Goal: Task Accomplishment & Management: Use online tool/utility

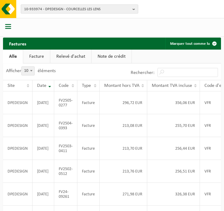
click at [60, 5] on span "10-933974 - DPEDESIGN - COURCELLES LES LENS" at bounding box center [77, 9] width 106 height 9
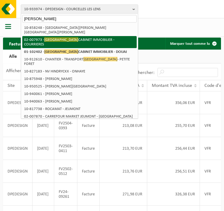
type input "dreumont"
click at [56, 40] on span "DREUMONT" at bounding box center [61, 39] width 34 height 5
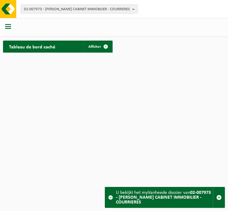
click at [6, 26] on span "button" at bounding box center [8, 26] width 6 height 6
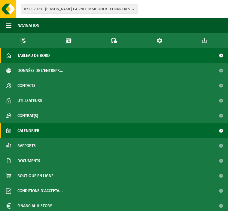
click at [32, 128] on span "Calendrier" at bounding box center [28, 130] width 22 height 15
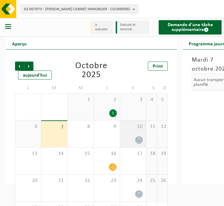
click at [139, 140] on icon at bounding box center [138, 140] width 5 height 5
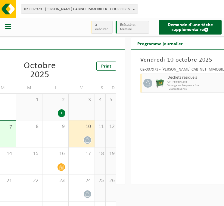
scroll to position [0, 39]
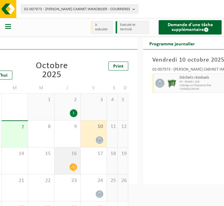
click at [74, 167] on icon at bounding box center [73, 167] width 5 height 5
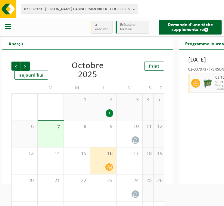
scroll to position [0, 0]
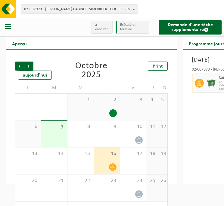
click at [76, 7] on span "02-007973 - DREUMONT CABINET IMMOBILIER - COURRIERES" at bounding box center [77, 9] width 106 height 9
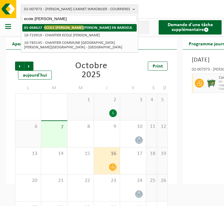
type input "ecole jeannine"
click at [76, 28] on strong "01-068627 - ECOLE JEANNINE MANUEL - MARCQ EN BAROEUL" at bounding box center [78, 27] width 108 height 5
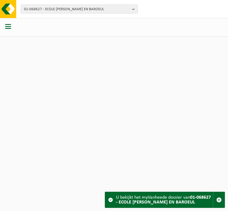
click at [13, 30] on div at bounding box center [8, 27] width 17 height 16
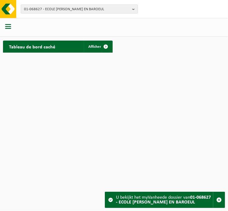
click at [9, 27] on span "button" at bounding box center [8, 26] width 6 height 6
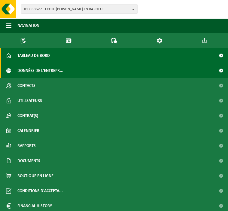
click at [25, 68] on span "Données de l'entrepr..." at bounding box center [40, 70] width 46 height 15
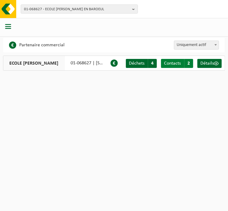
click at [182, 62] on link "Contacts C 2" at bounding box center [177, 63] width 32 height 9
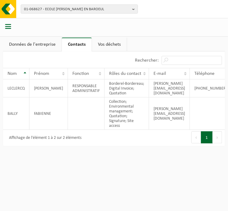
click at [11, 27] on div at bounding box center [8, 27] width 17 height 16
click at [10, 26] on span "button" at bounding box center [8, 26] width 6 height 6
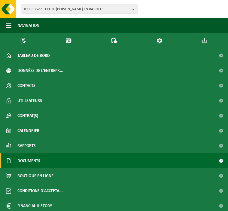
click at [40, 163] on span "Documents" at bounding box center [28, 160] width 23 height 15
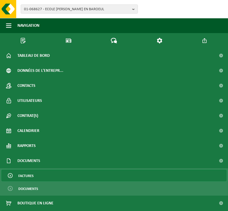
click at [29, 178] on span "Factures" at bounding box center [25, 175] width 15 height 11
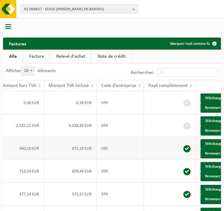
scroll to position [0, 112]
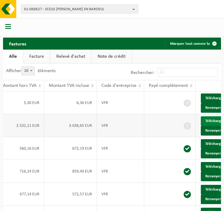
click at [223, 123] on span at bounding box center [226, 121] width 4 height 4
click at [56, 8] on span "01-068627 - ECOLE [PERSON_NAME] EN BAROEUL" at bounding box center [77, 9] width 106 height 9
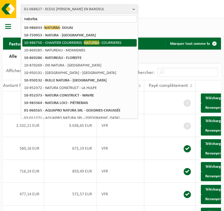
type input "naturba"
click at [63, 44] on li "10-986750 - CHANTIER COURRIERES - NATURBA - COURRIERES" at bounding box center [79, 43] width 114 height 8
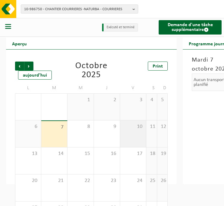
click at [133, 130] on span "10" at bounding box center [133, 127] width 20 height 7
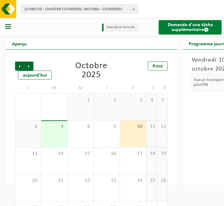
click at [206, 30] on span at bounding box center [206, 29] width 5 height 5
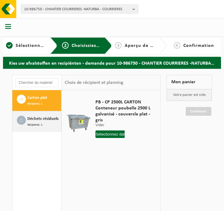
click at [48, 123] on div "Déchets résiduels Récipients: 1" at bounding box center [43, 122] width 32 height 12
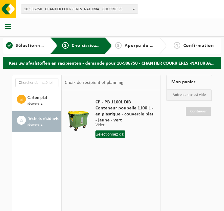
click at [109, 134] on input "text" at bounding box center [109, 135] width 29 height 8
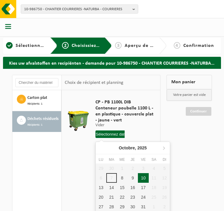
click at [141, 176] on div "10" at bounding box center [143, 178] width 11 height 10
type input "à partir de [DATE]"
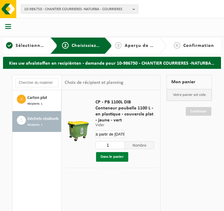
click at [122, 158] on button "Dans le panier" at bounding box center [112, 157] width 32 height 10
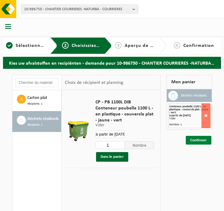
click at [190, 139] on link "Continuer" at bounding box center [199, 140] width 26 height 9
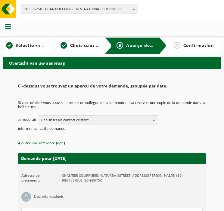
click at [114, 118] on span "Choisissez un contact existant" at bounding box center [95, 120] width 109 height 9
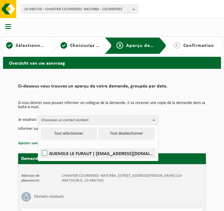
click at [42, 153] on label "GUENOLE LE FURAUT ( guenole.lefuraut@naturba.fr )" at bounding box center [98, 153] width 114 height 9
click at [40, 146] on input "GUENOLE LE FURAUT ( guenole.lefuraut@naturba.fr )" at bounding box center [39, 146] width 0 height 0
checkbox input "true"
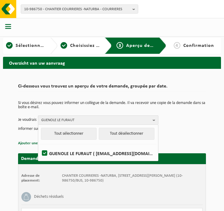
click at [183, 129] on td "Je voudrais GUENOLE LE FURAUT Tout sélectionner Tout désélectionner GUENOLE LE …" at bounding box center [112, 124] width 188 height 18
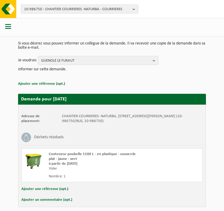
scroll to position [85, 0]
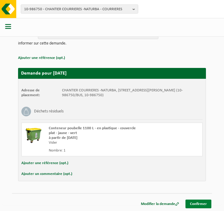
click at [198, 202] on link "Confirmer" at bounding box center [198, 204] width 26 height 9
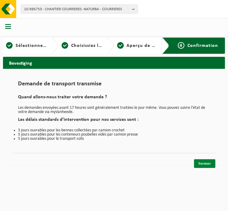
click at [203, 162] on link "Fermer" at bounding box center [204, 163] width 21 height 9
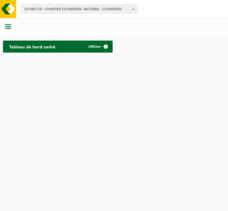
click at [8, 27] on span "button" at bounding box center [8, 26] width 6 height 6
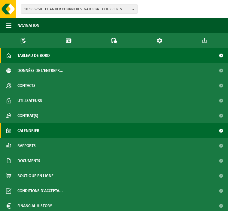
click at [39, 133] on span "Calendrier" at bounding box center [28, 130] width 22 height 15
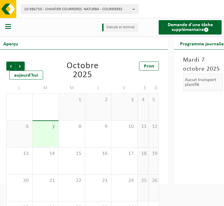
scroll to position [0, 133]
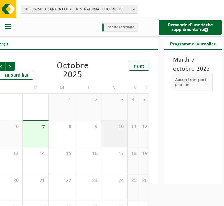
click at [119, 132] on div "10" at bounding box center [114, 134] width 26 height 27
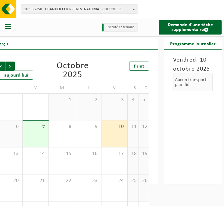
scroll to position [0, 0]
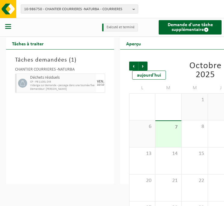
drag, startPoint x: 77, startPoint y: 85, endPoint x: 51, endPoint y: 120, distance: 43.7
click at [51, 120] on div "Tâches demandées ( 1 ) CHANTIER COURRIERES -NATURBA Déchets résiduels CP - PB 1…" at bounding box center [60, 117] width 108 height 135
click at [51, 9] on span "10-986750 - CHANTIER COURRIERES -NATURBA - COURRIERES" at bounding box center [77, 9] width 106 height 9
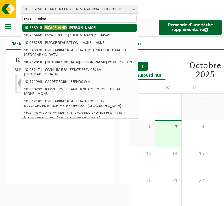
type input "escape mind"
click at [58, 24] on li "10-833918 - ESCAPE MIND - HENIN BEAUMONT" at bounding box center [79, 28] width 114 height 8
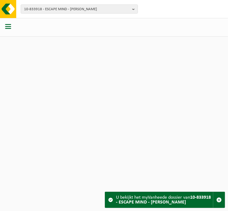
click at [7, 30] on button "button" at bounding box center [8, 27] width 6 height 8
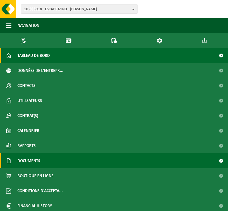
click at [32, 166] on span "Documents" at bounding box center [28, 160] width 23 height 15
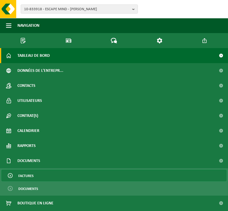
click at [32, 175] on span "Factures" at bounding box center [25, 175] width 15 height 11
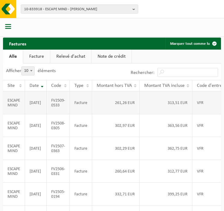
scroll to position [0, 108]
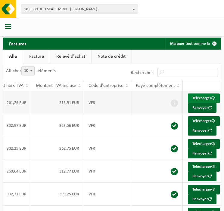
click at [198, 99] on link "Télécharger" at bounding box center [204, 99] width 32 height 10
click at [39, 9] on span "10-833918 - ESCAPE MIND - HENIN BEAUMONT" at bounding box center [77, 9] width 106 height 9
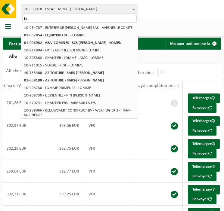
type input "h"
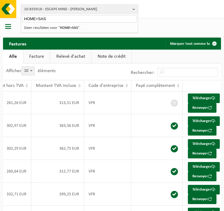
type input "HOME+SAS"
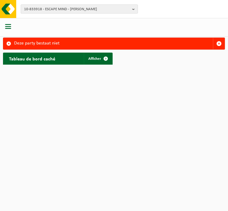
click at [42, 10] on span "10-833918 - ESCAPE MIND - HENIN BEAUMONT" at bounding box center [77, 9] width 106 height 9
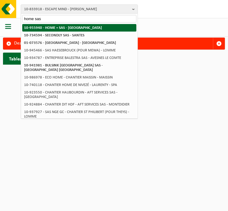
type input "home sas"
click at [48, 27] on strong "10-955940 - HOME + SAS - [GEOGRAPHIC_DATA]" at bounding box center [63, 28] width 78 height 4
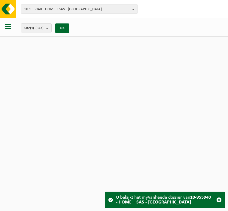
click at [8, 26] on span "button" at bounding box center [8, 26] width 6 height 6
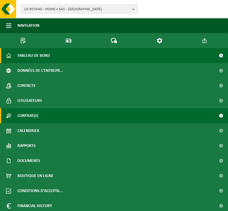
click at [33, 113] on span "Contrat(s)" at bounding box center [27, 115] width 21 height 15
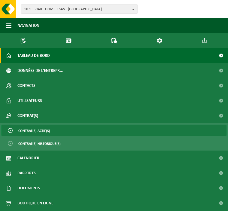
click at [37, 134] on span "Contrat(s) actif(s)" at bounding box center [34, 130] width 32 height 11
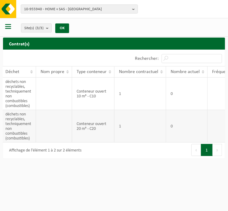
scroll to position [0, 105]
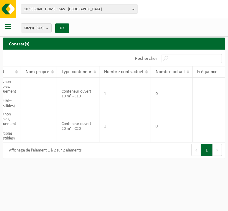
click at [11, 28] on span "button" at bounding box center [8, 26] width 6 height 6
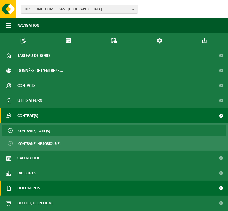
click at [32, 186] on span "Documents" at bounding box center [28, 188] width 23 height 15
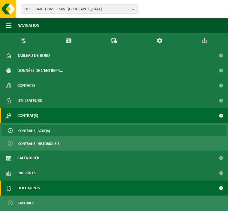
scroll to position [72, 0]
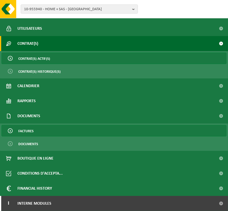
click at [28, 128] on span "Factures" at bounding box center [25, 130] width 15 height 11
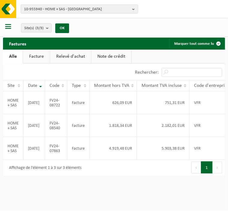
click at [10, 23] on div at bounding box center [8, 27] width 17 height 16
click at [10, 24] on span "button" at bounding box center [8, 26] width 6 height 6
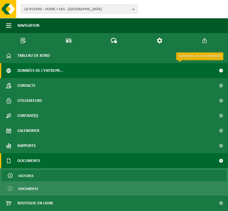
click at [36, 71] on span "Données de l'entrepr..." at bounding box center [40, 70] width 46 height 15
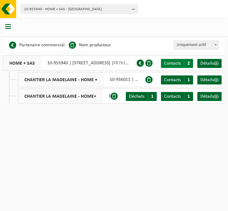
click at [181, 63] on span "Contacts" at bounding box center [172, 63] width 17 height 5
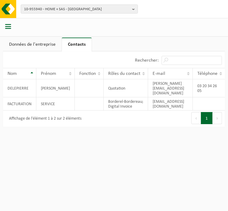
click at [11, 29] on div at bounding box center [8, 27] width 17 height 16
click at [10, 27] on span "button" at bounding box center [8, 26] width 6 height 6
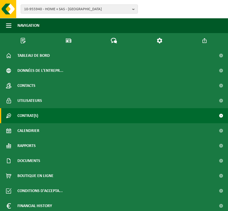
click at [36, 112] on span "Contrat(s)" at bounding box center [27, 115] width 21 height 15
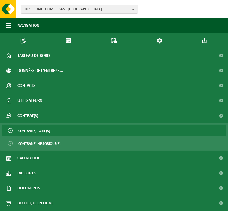
click at [35, 130] on span "Contrat(s) actif(s)" at bounding box center [34, 130] width 32 height 11
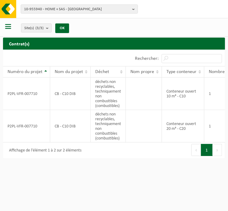
click at [5, 24] on span "button" at bounding box center [8, 26] width 6 height 6
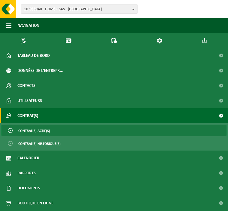
click at [43, 136] on ul "Contrat(s) actif(s) Contrat(s) historique(s)" at bounding box center [114, 136] width 228 height 27
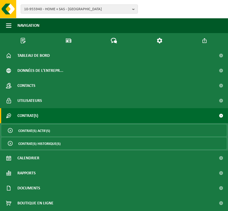
click at [43, 140] on span "Contrat(s) historique(s)" at bounding box center [39, 143] width 42 height 11
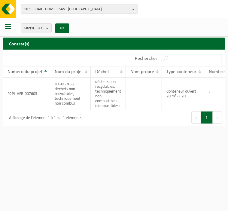
click at [7, 29] on span "button" at bounding box center [8, 26] width 6 height 6
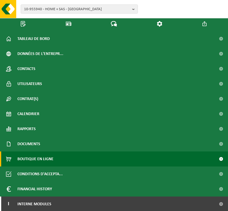
scroll to position [17, 0]
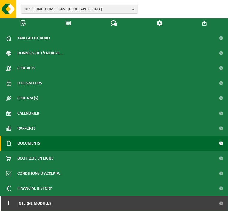
click at [69, 139] on link "Documents" at bounding box center [114, 143] width 228 height 15
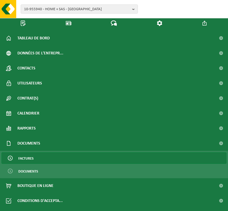
click at [26, 157] on span "Factures" at bounding box center [25, 158] width 15 height 11
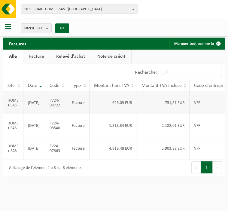
scroll to position [0, 100]
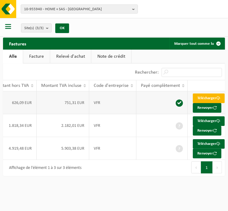
click at [207, 100] on link "Télécharger" at bounding box center [209, 99] width 32 height 10
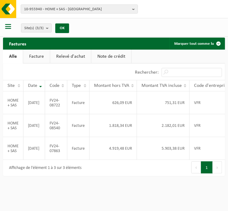
click at [9, 27] on span "button" at bounding box center [8, 26] width 6 height 6
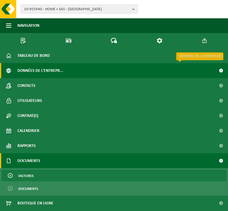
click at [34, 68] on span "Données de l'entrepr..." at bounding box center [40, 70] width 46 height 15
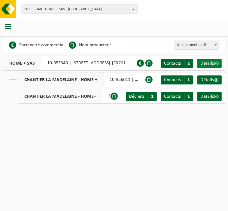
click at [207, 59] on link "Détails" at bounding box center [210, 63] width 24 height 9
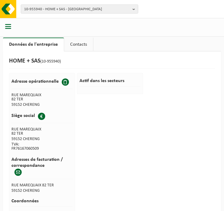
click at [74, 45] on link "Contacts" at bounding box center [78, 45] width 29 height 14
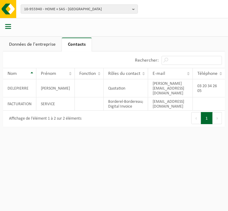
click at [30, 44] on link "Données de l'entreprise" at bounding box center [32, 45] width 59 height 14
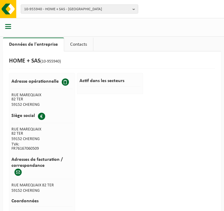
click at [9, 27] on span "button" at bounding box center [8, 26] width 6 height 6
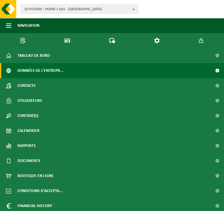
click at [33, 68] on span "Données de l'entrepr..." at bounding box center [40, 70] width 46 height 15
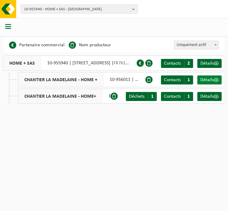
click at [213, 80] on span "Détails" at bounding box center [208, 80] width 14 height 5
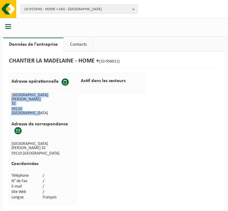
drag, startPoint x: 32, startPoint y: 108, endPoint x: 11, endPoint y: 94, distance: 25.2
click at [11, 94] on tbody "Adresse opérationnelle RUE BERNADETTE 32 59110 LA MADELEINE" at bounding box center [42, 95] width 63 height 41
copy tbody "RUE BERNADETTE 32 59110 LA MADELEINE"
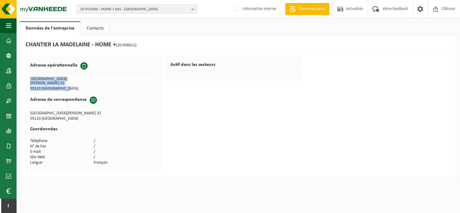
click at [122, 8] on span "10-955940 - HOME + SAS - CHERENG" at bounding box center [134, 9] width 109 height 9
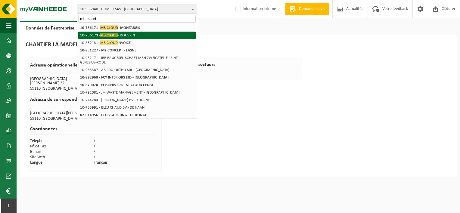
type input "mb cloud"
click at [131, 36] on li "10-756173 - MB CLOUD - DOUVRIN" at bounding box center [136, 36] width 117 height 8
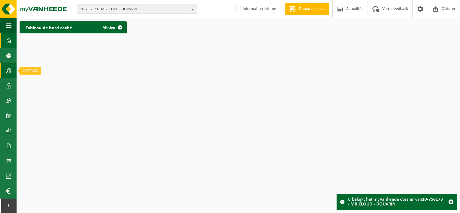
click at [11, 67] on span at bounding box center [8, 70] width 5 height 15
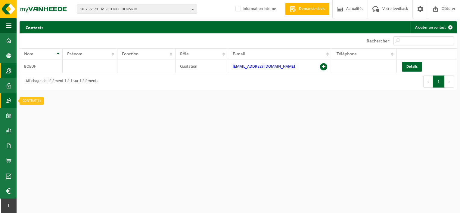
click at [5, 99] on link "Contrat(s)" at bounding box center [8, 100] width 17 height 15
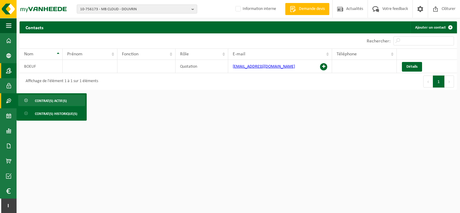
click at [40, 102] on span "Contrat(s) actif(s)" at bounding box center [51, 100] width 32 height 11
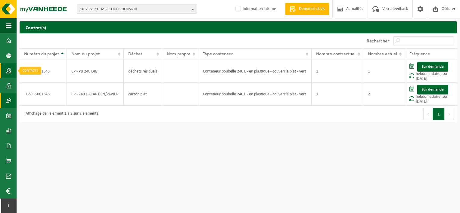
click at [9, 69] on span at bounding box center [8, 70] width 5 height 15
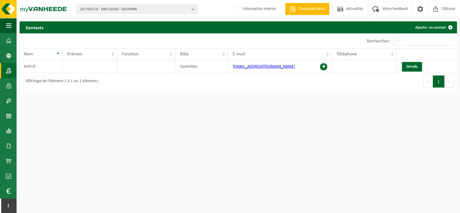
click at [117, 8] on span "10-756173 - MB CLOUD - DOUVRIN" at bounding box center [134, 9] width 109 height 9
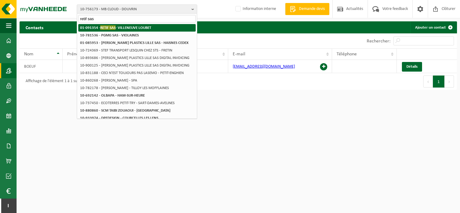
type input "retif sas"
click at [140, 26] on strong "01-091354 - RETIF SAS - VILLENEUVE LOUBET" at bounding box center [115, 27] width 71 height 5
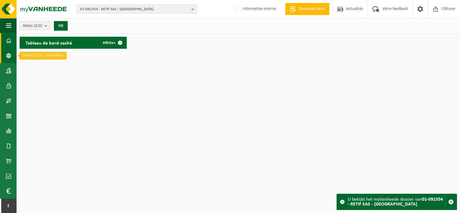
click at [9, 52] on span at bounding box center [8, 55] width 5 height 15
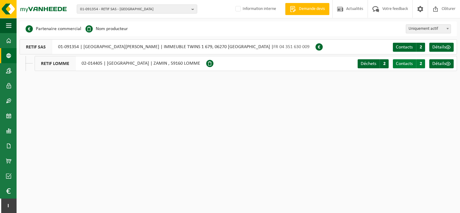
click at [399, 62] on span "Contacts" at bounding box center [404, 63] width 17 height 5
